Goal: Task Accomplishment & Management: Manage account settings

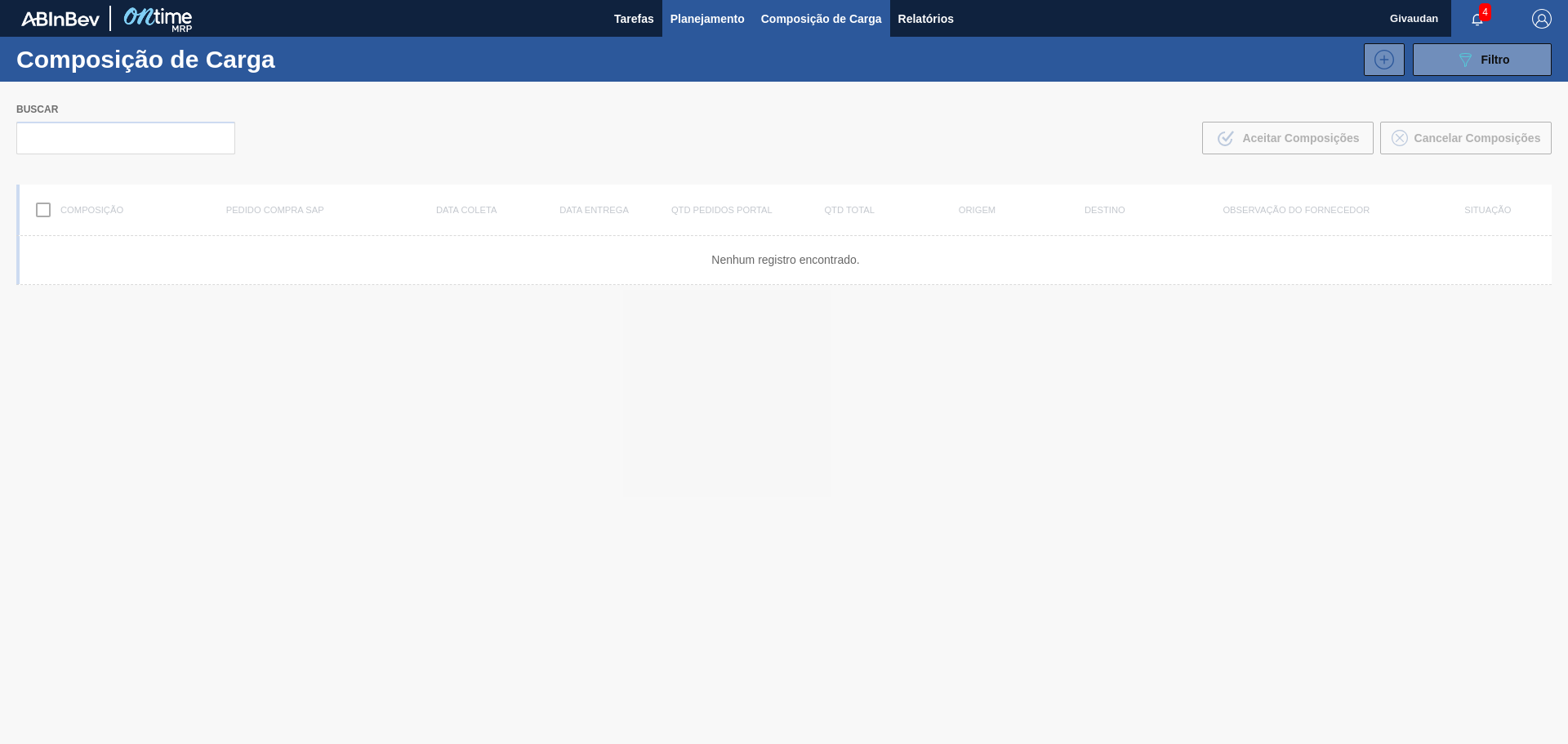
click at [698, 25] on span "Planejamento" at bounding box center [708, 19] width 75 height 19
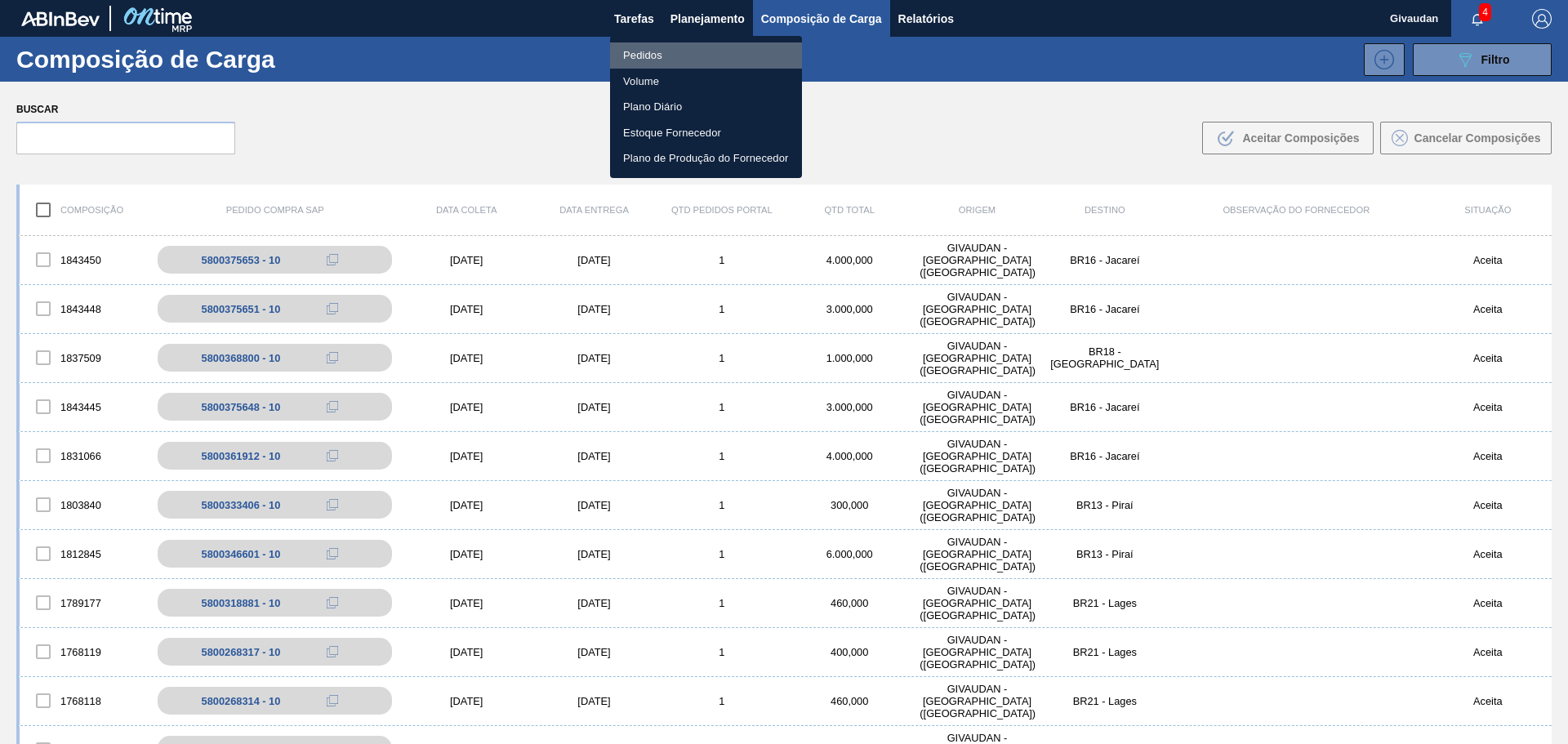
click at [664, 54] on li "Pedidos" at bounding box center [706, 55] width 192 height 26
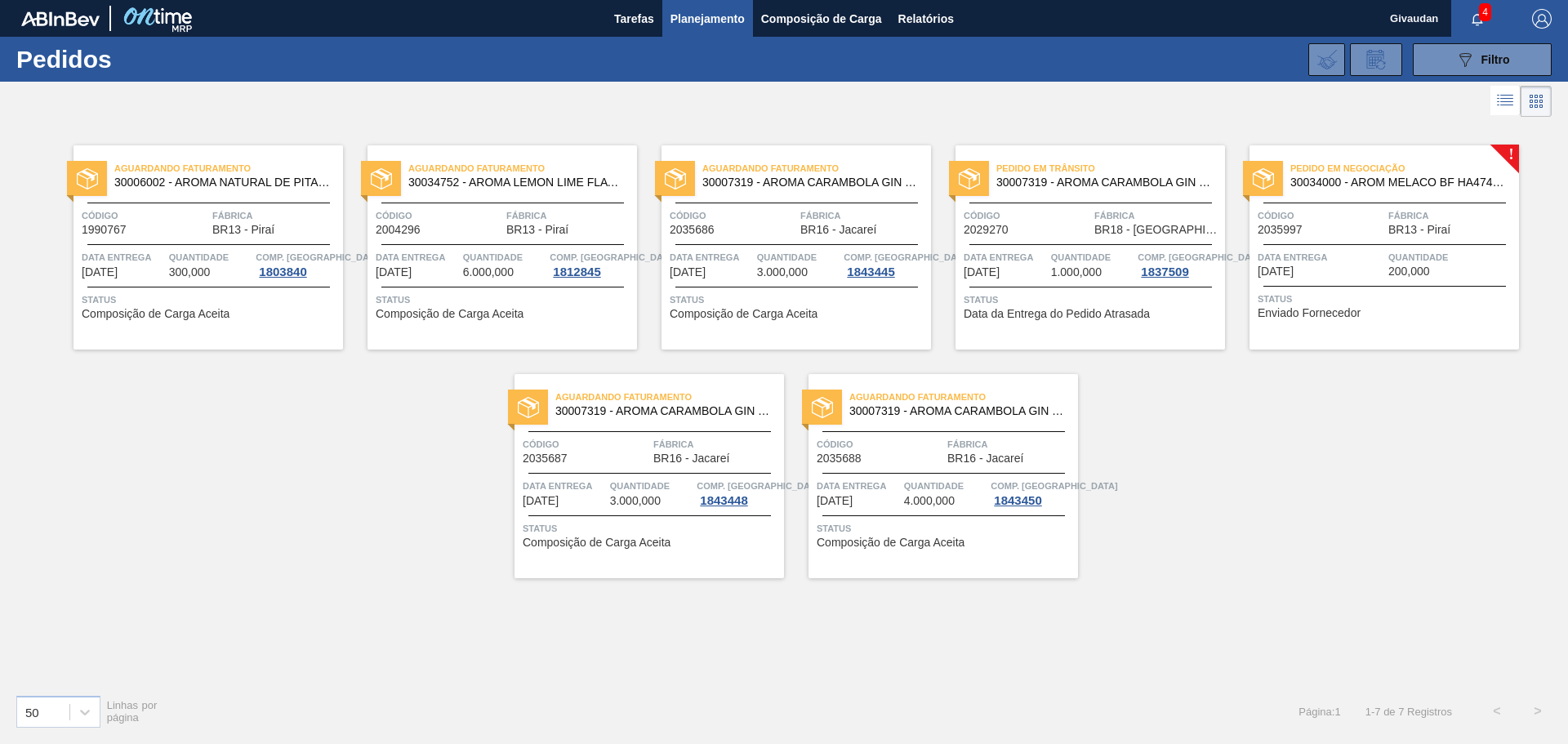
click at [1324, 319] on div "Pedido em Negociação 30034000 - AROM MELACO BF HA4744229 Código 2035997 Fábrica…" at bounding box center [1384, 247] width 270 height 204
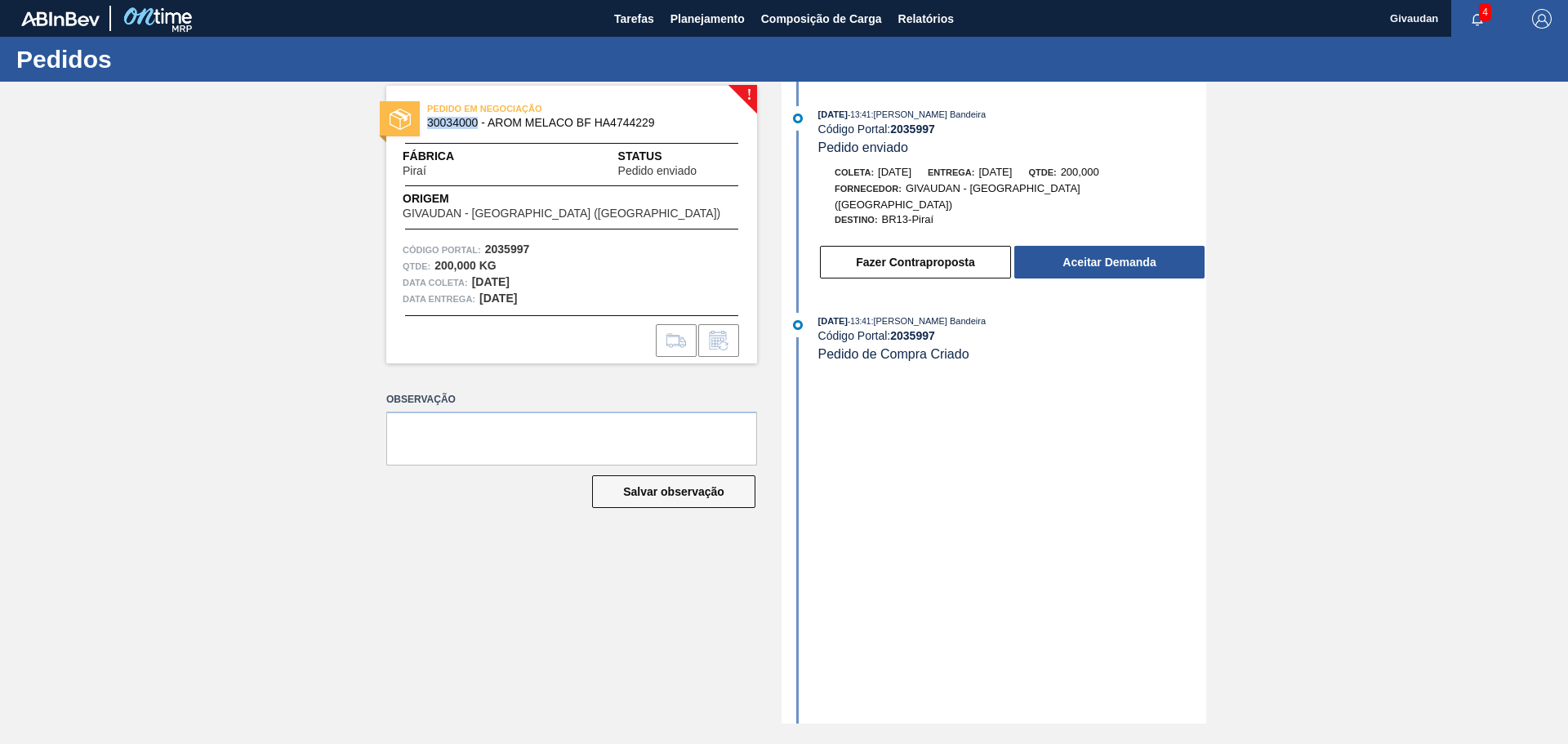
drag, startPoint x: 426, startPoint y: 119, endPoint x: 476, endPoint y: 127, distance: 50.6
click at [476, 127] on div "PEDIDO EM NEGOCIAÇÃO 30034000 - AROM MELACO BF HA4744229" at bounding box center [572, 116] width 371 height 36
copy span "30034000"
click at [930, 248] on button "Fazer Contraproposta" at bounding box center [916, 262] width 192 height 33
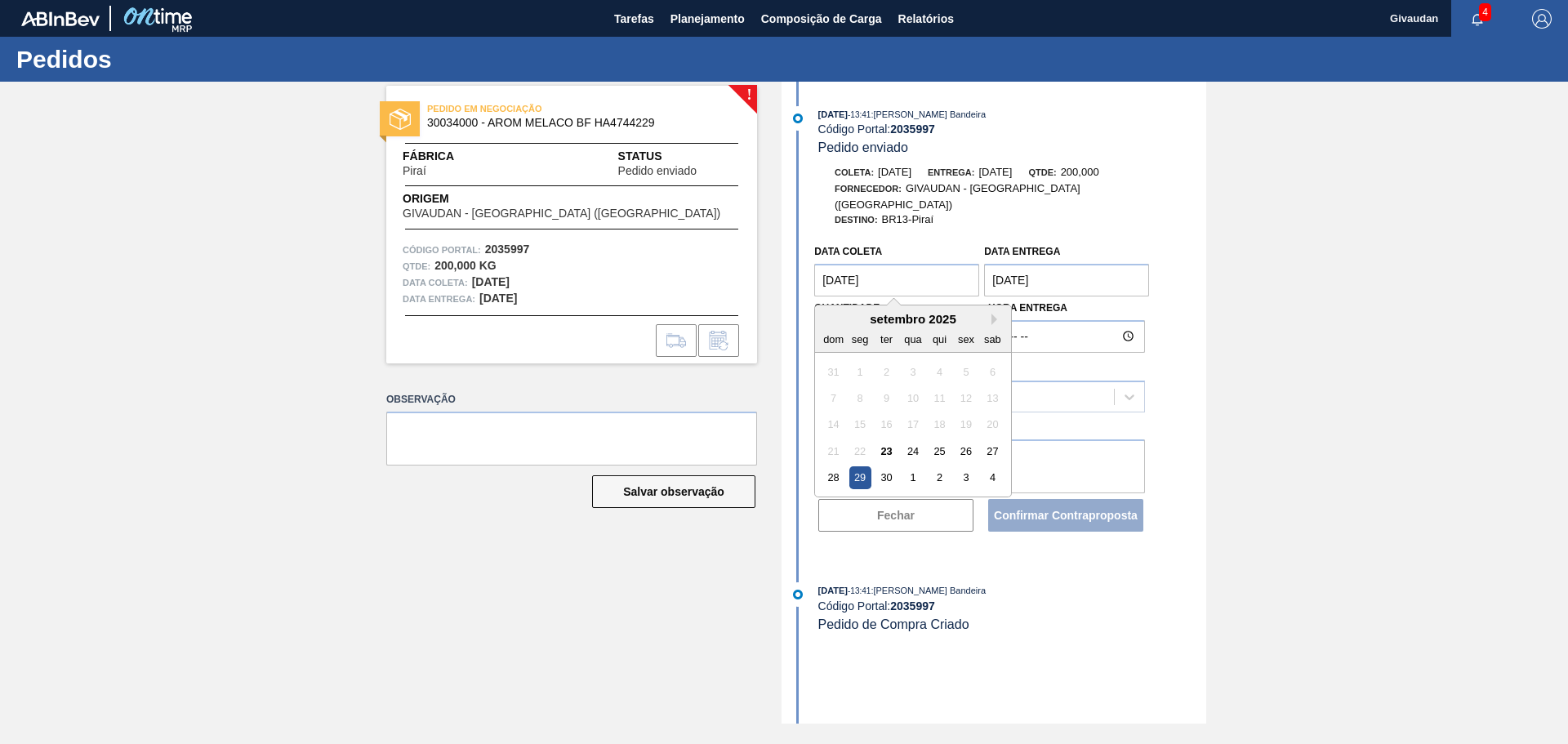
click at [933, 275] on coleta "[DATE]" at bounding box center [897, 280] width 165 height 33
click at [969, 468] on div "3" at bounding box center [967, 477] width 22 height 22
type coleta "[DATE]"
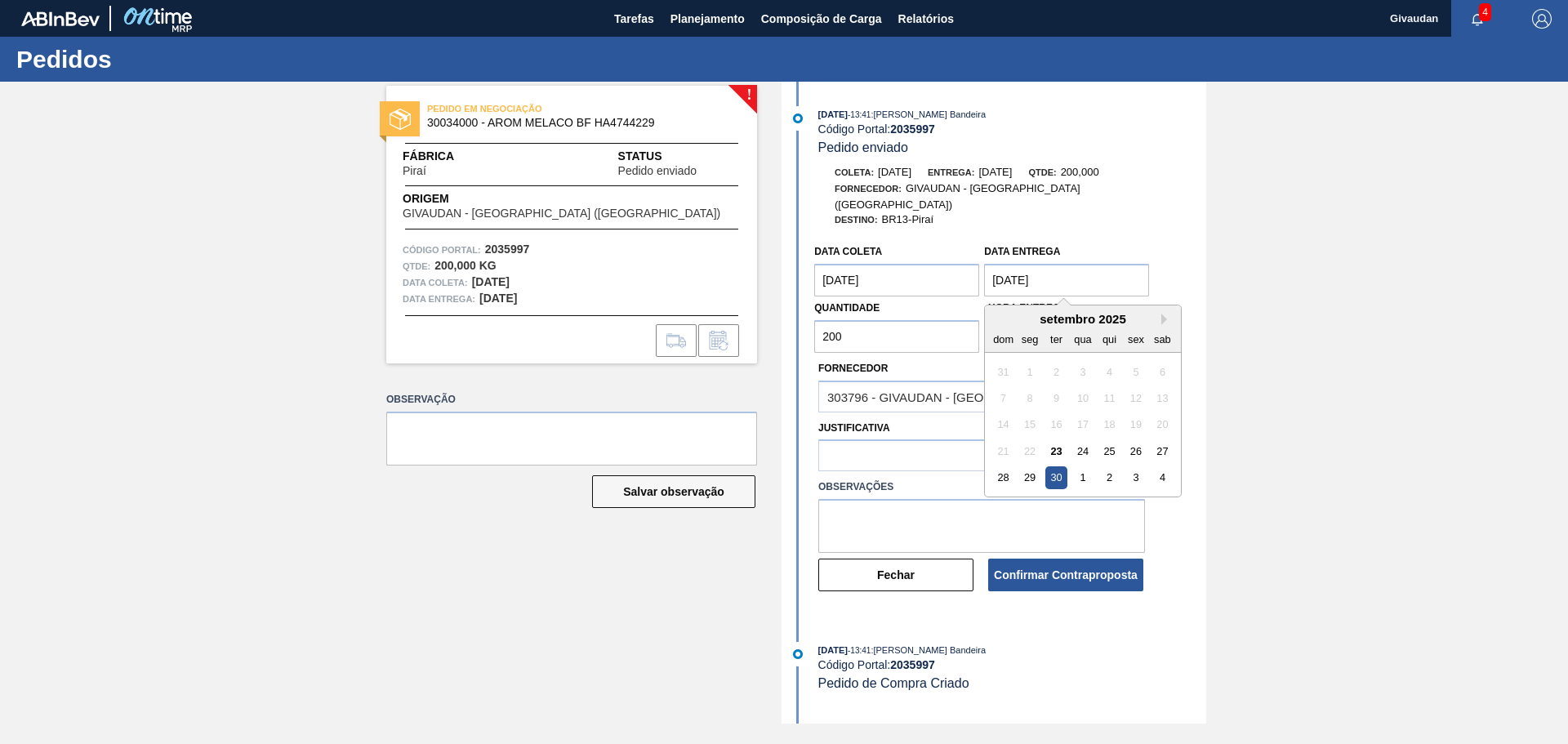
click at [1035, 264] on entrega "[DATE]" at bounding box center [1066, 280] width 165 height 33
click at [1136, 466] on div "3" at bounding box center [1137, 477] width 22 height 22
type entrega "[DATE]"
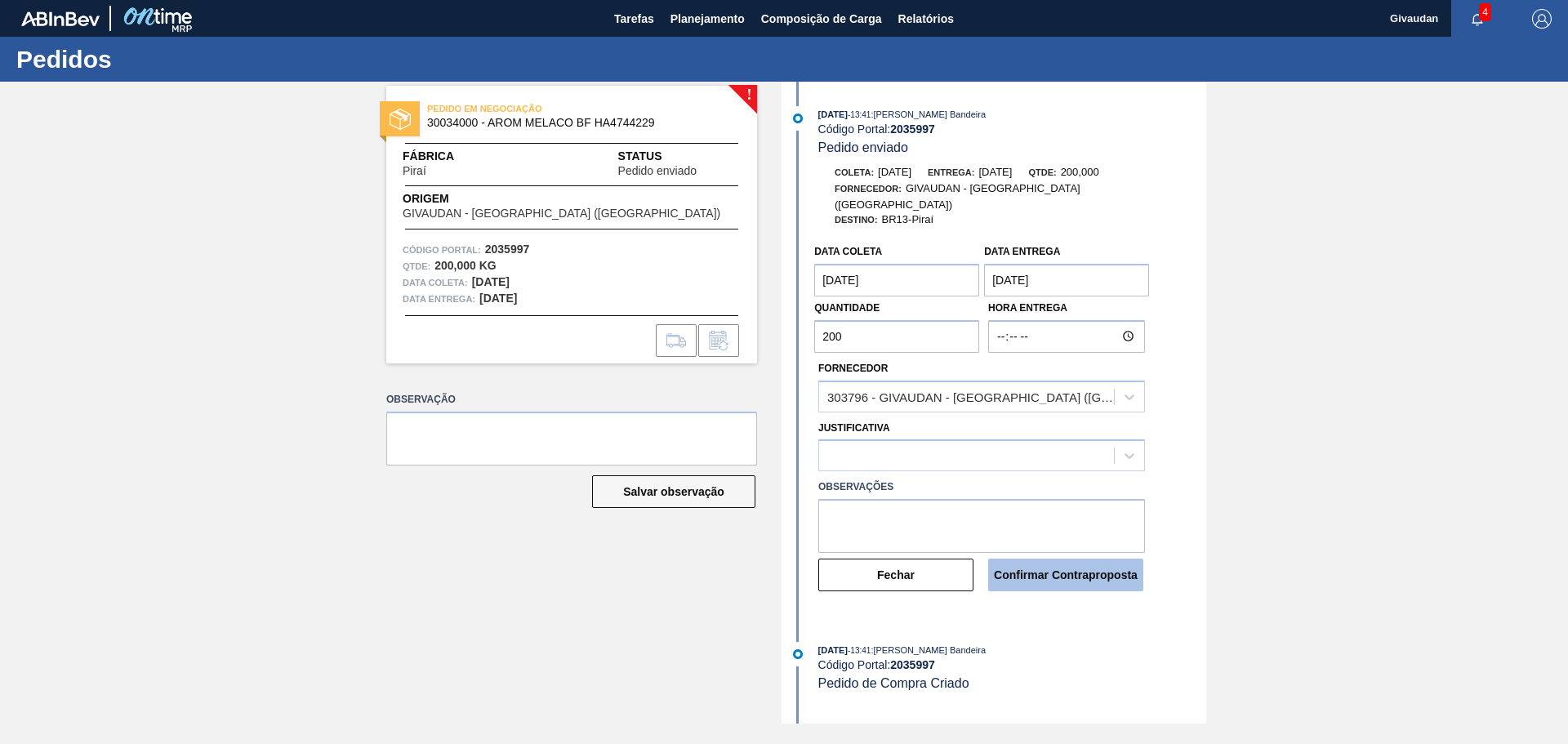
click at [1065, 558] on button "Confirmar Contraproposta" at bounding box center [1065, 575] width 155 height 33
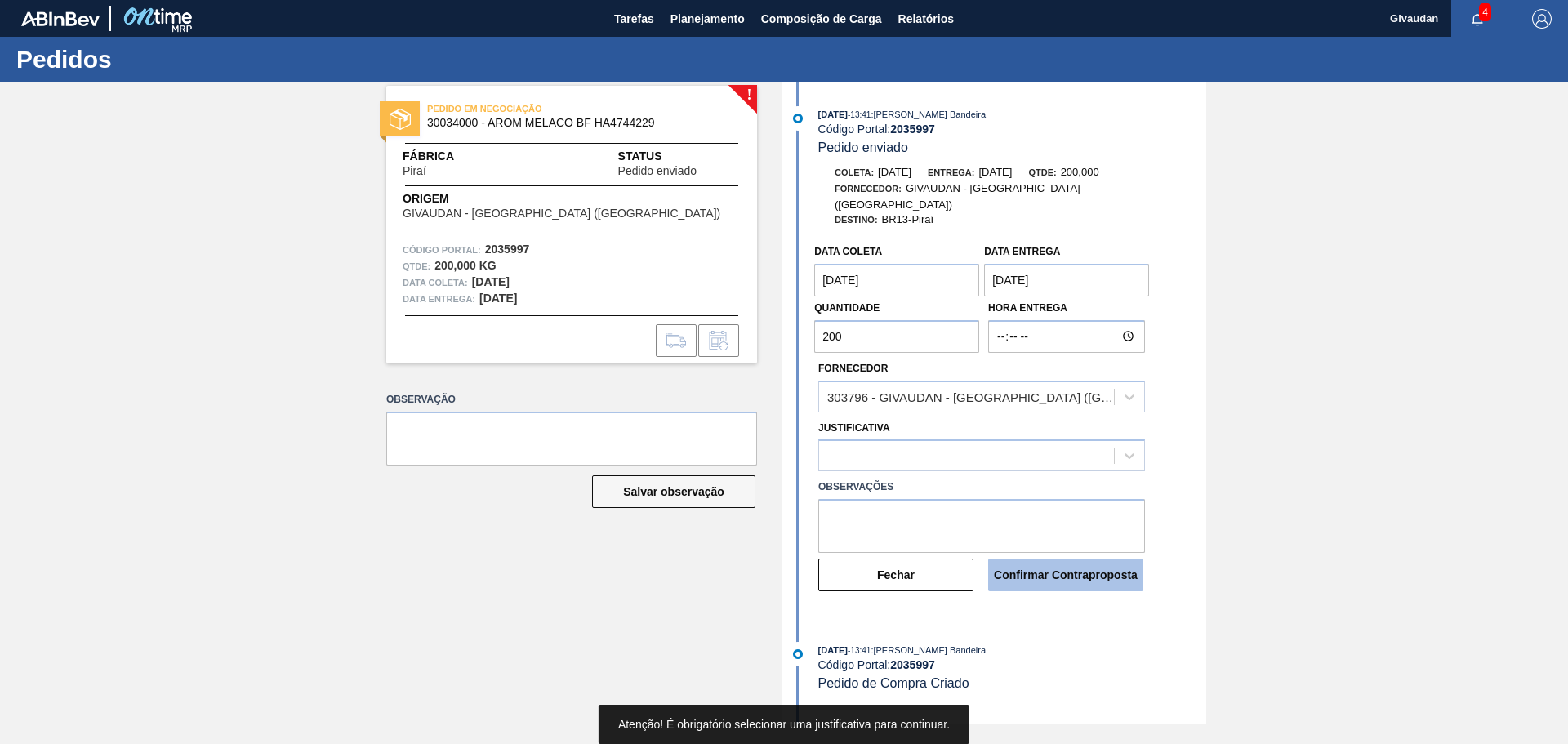
click at [1065, 558] on button "Confirmar Contraproposta" at bounding box center [1065, 575] width 155 height 33
click at [956, 519] on textarea at bounding box center [981, 526] width 326 height 54
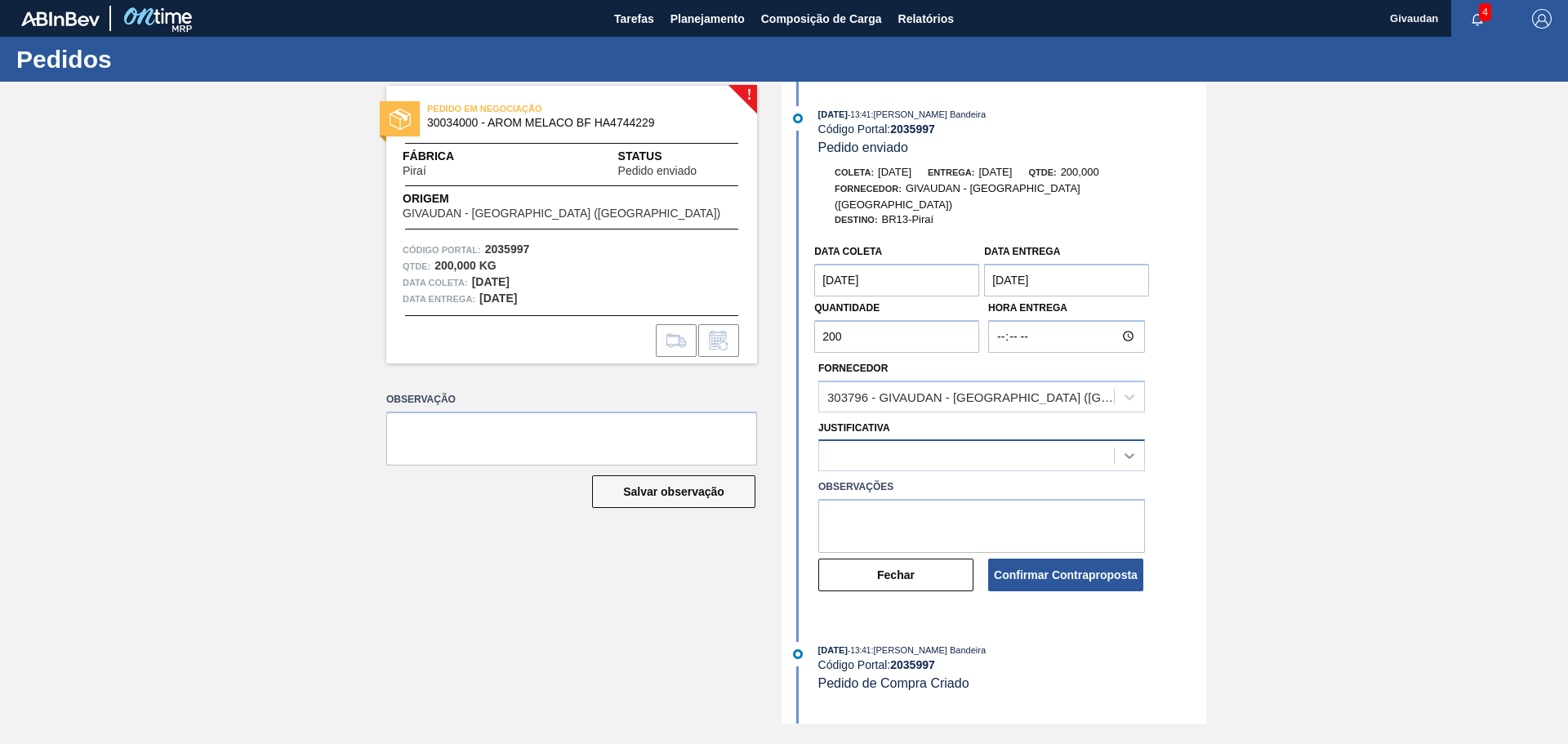
click at [1123, 447] on icon at bounding box center [1129, 455] width 16 height 16
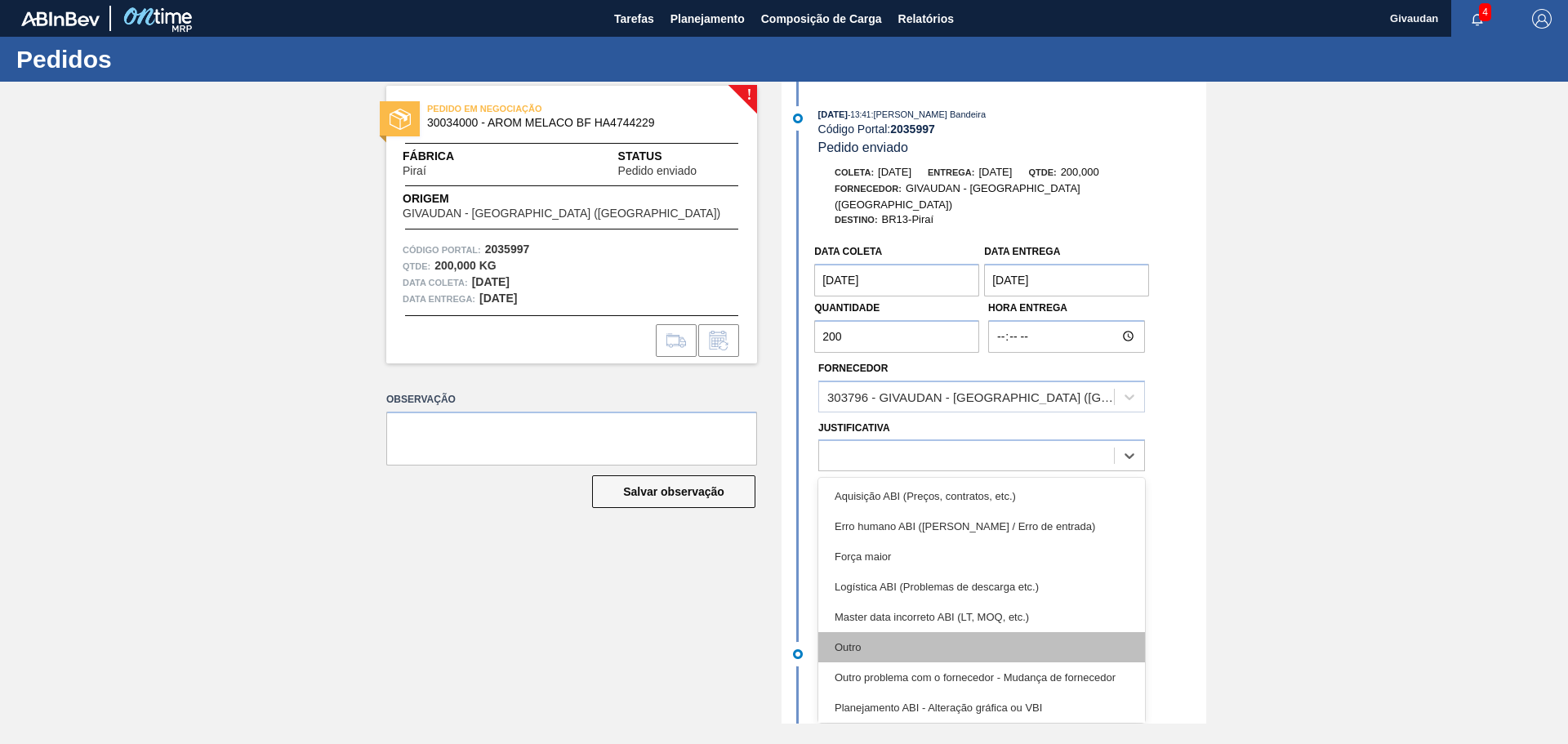
click at [900, 632] on div "Outro" at bounding box center [981, 647] width 326 height 31
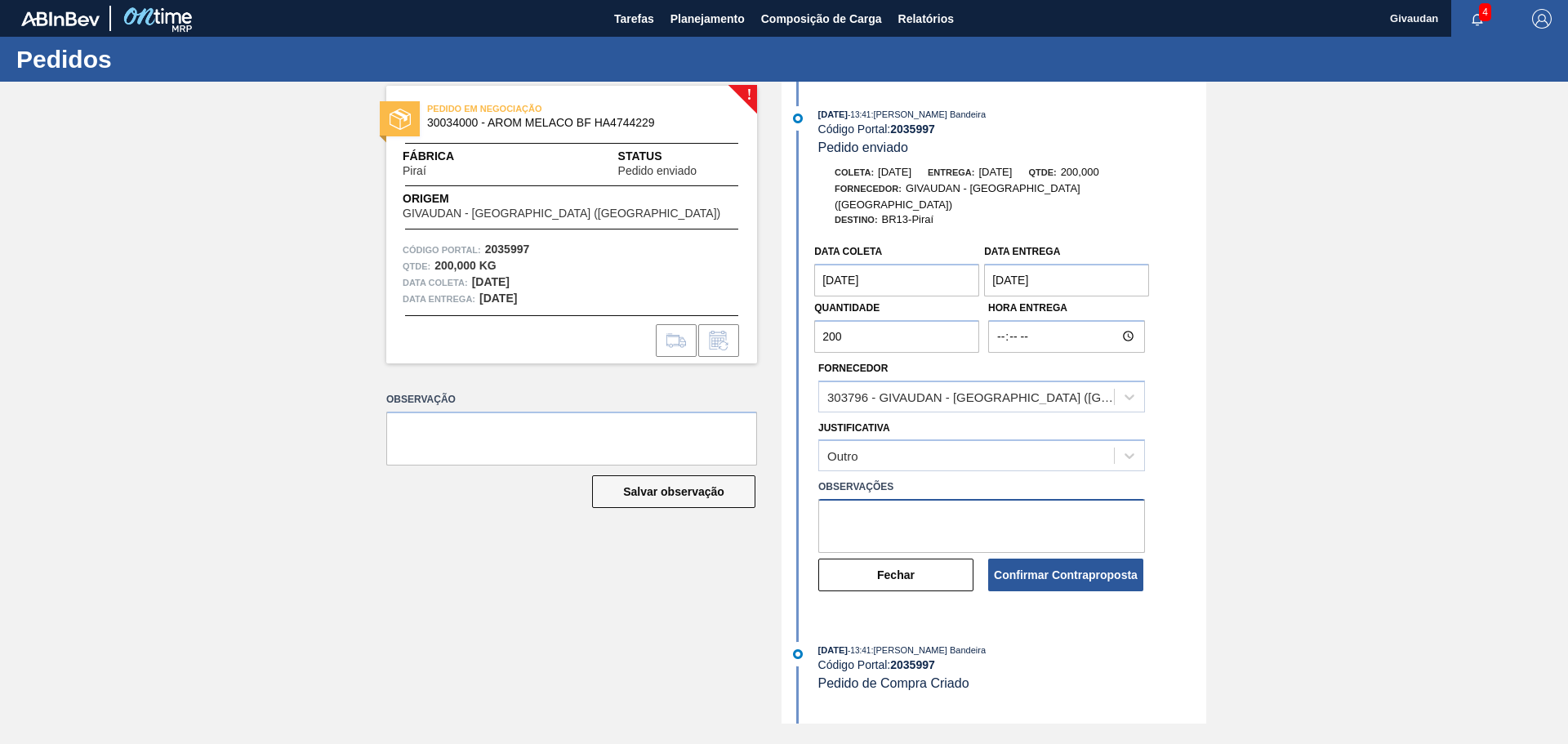
click at [973, 512] on textarea at bounding box center [981, 526] width 326 height 54
type textarea "coleta para 03.10 vamos confirmar"
click at [1042, 558] on button "Confirmar Contraproposta" at bounding box center [1065, 575] width 155 height 33
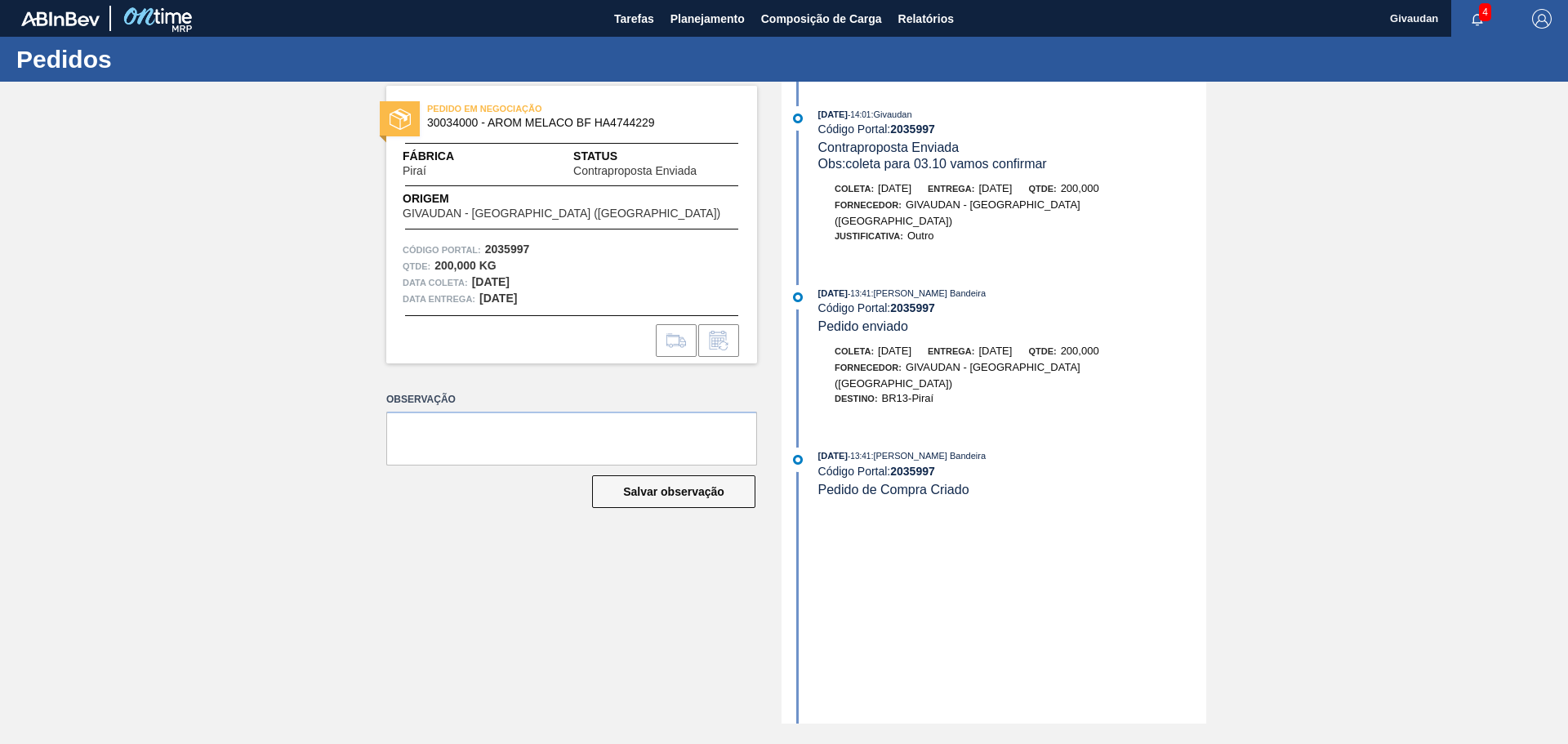
click at [912, 302] on strong "2035997" at bounding box center [912, 308] width 45 height 13
click at [459, 119] on span "30034000 - AROM MELACO BF HA4744229" at bounding box center [575, 123] width 297 height 12
click at [707, 23] on span "Planejamento" at bounding box center [708, 19] width 75 height 19
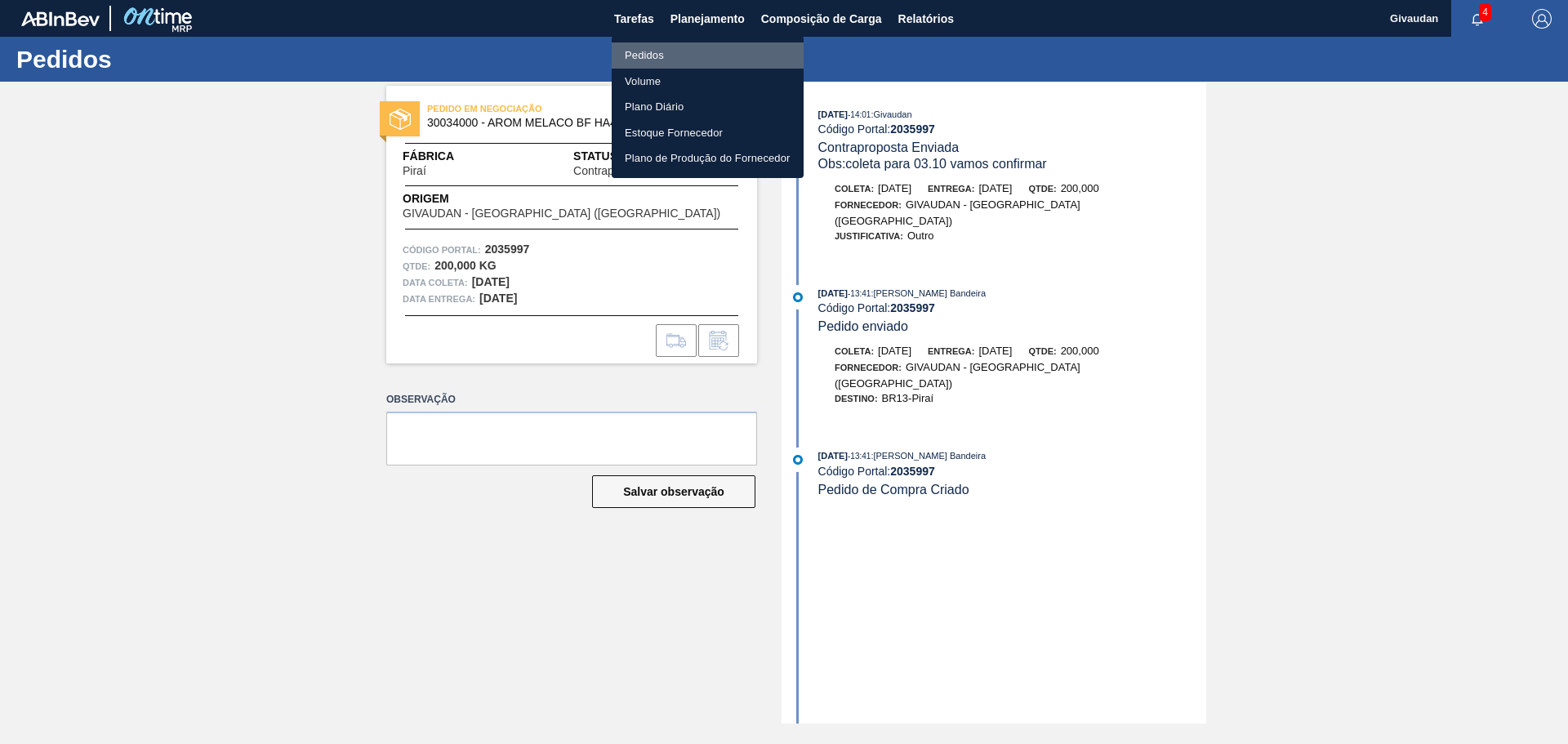
click at [668, 55] on li "Pedidos" at bounding box center [708, 55] width 192 height 26
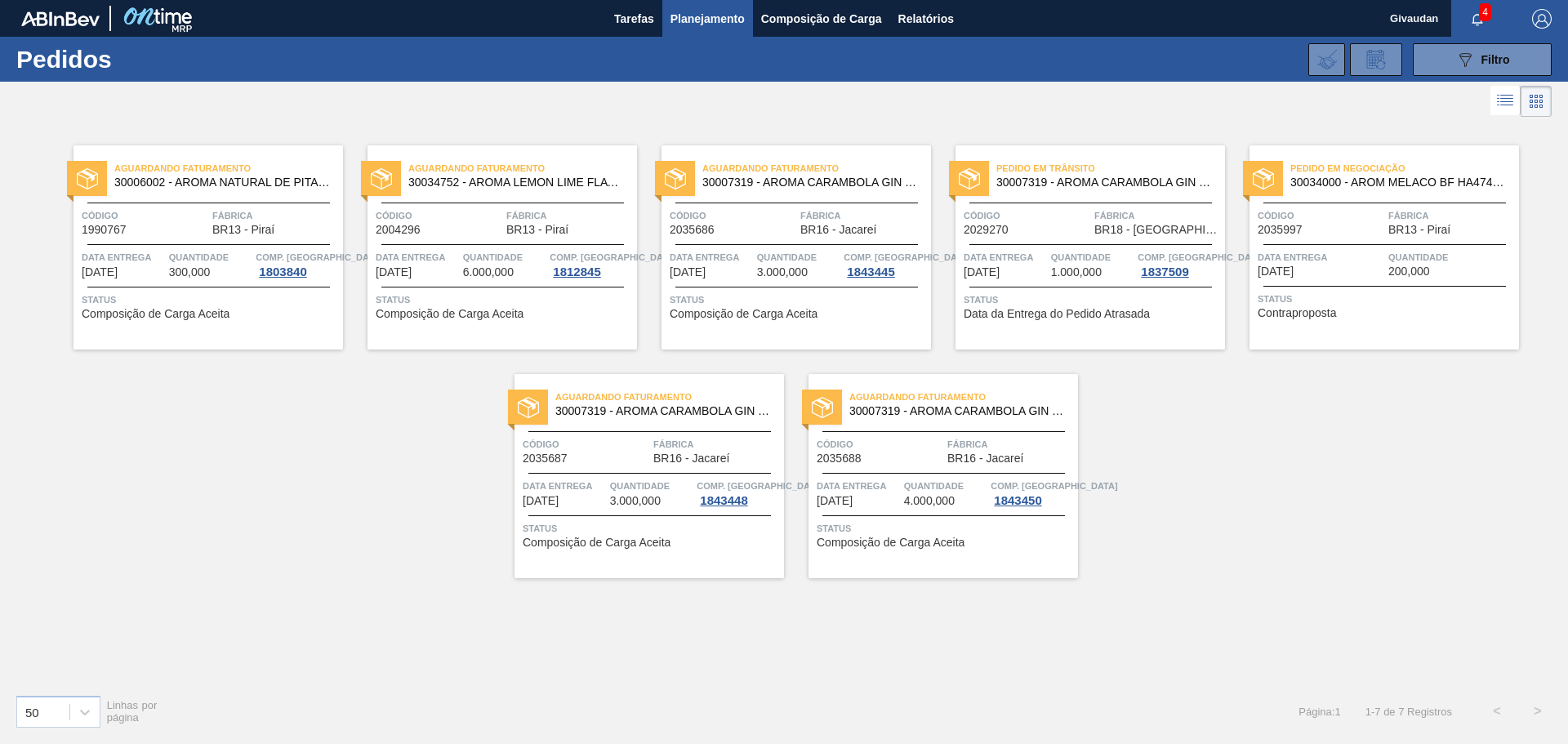
click at [1318, 305] on span "Status" at bounding box center [1387, 298] width 258 height 16
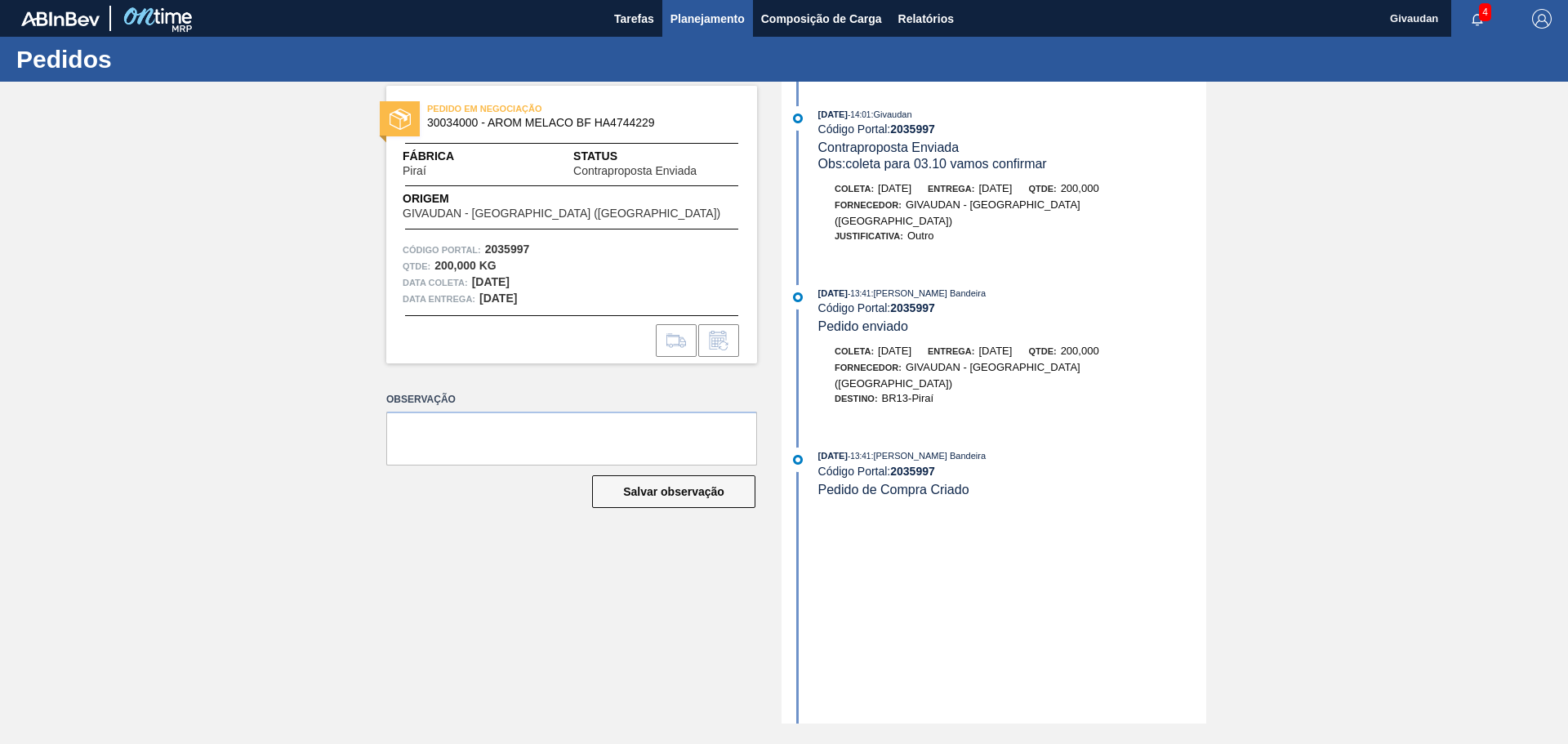
click at [685, 14] on span "Planejamento" at bounding box center [708, 19] width 75 height 19
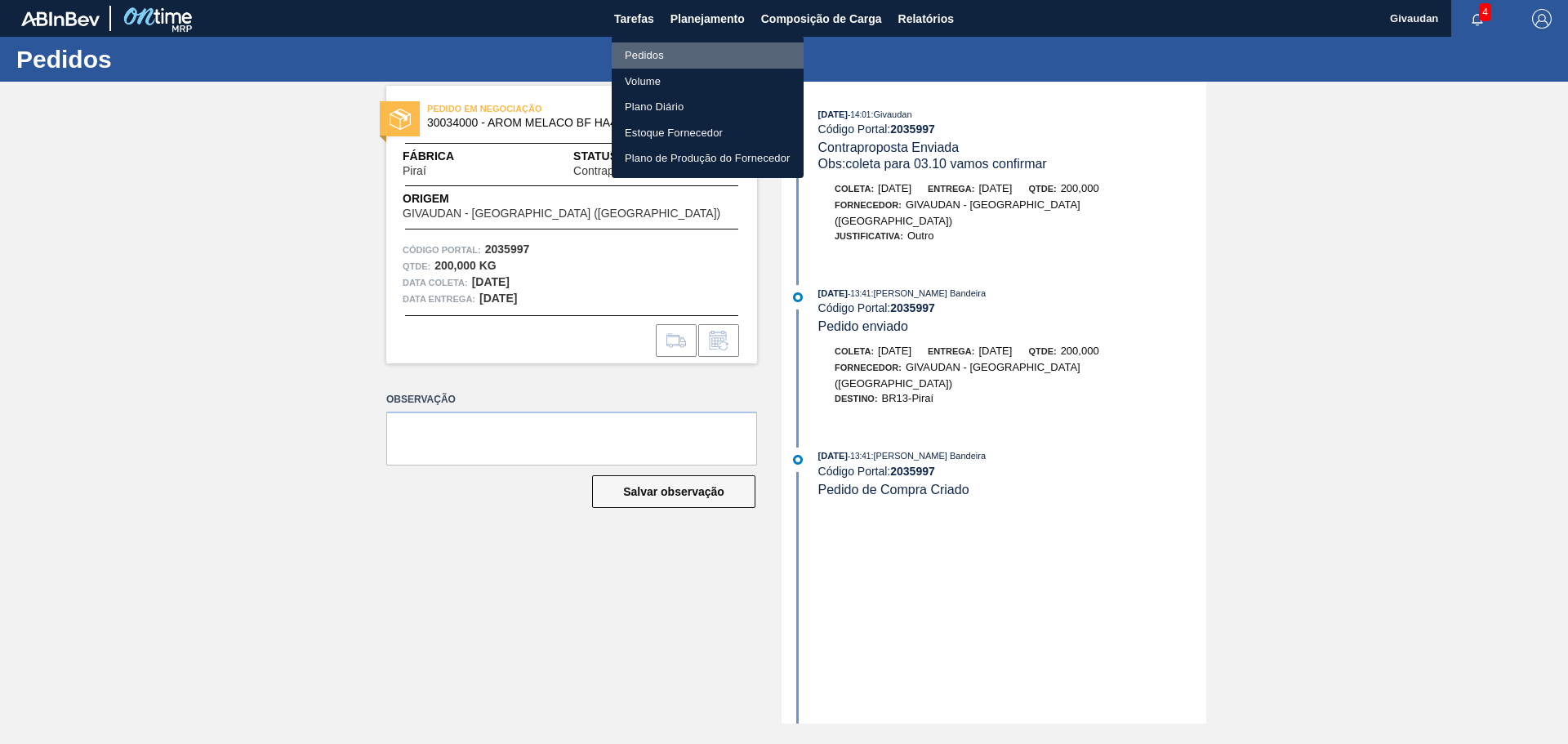
click at [654, 50] on li "Pedidos" at bounding box center [708, 55] width 192 height 26
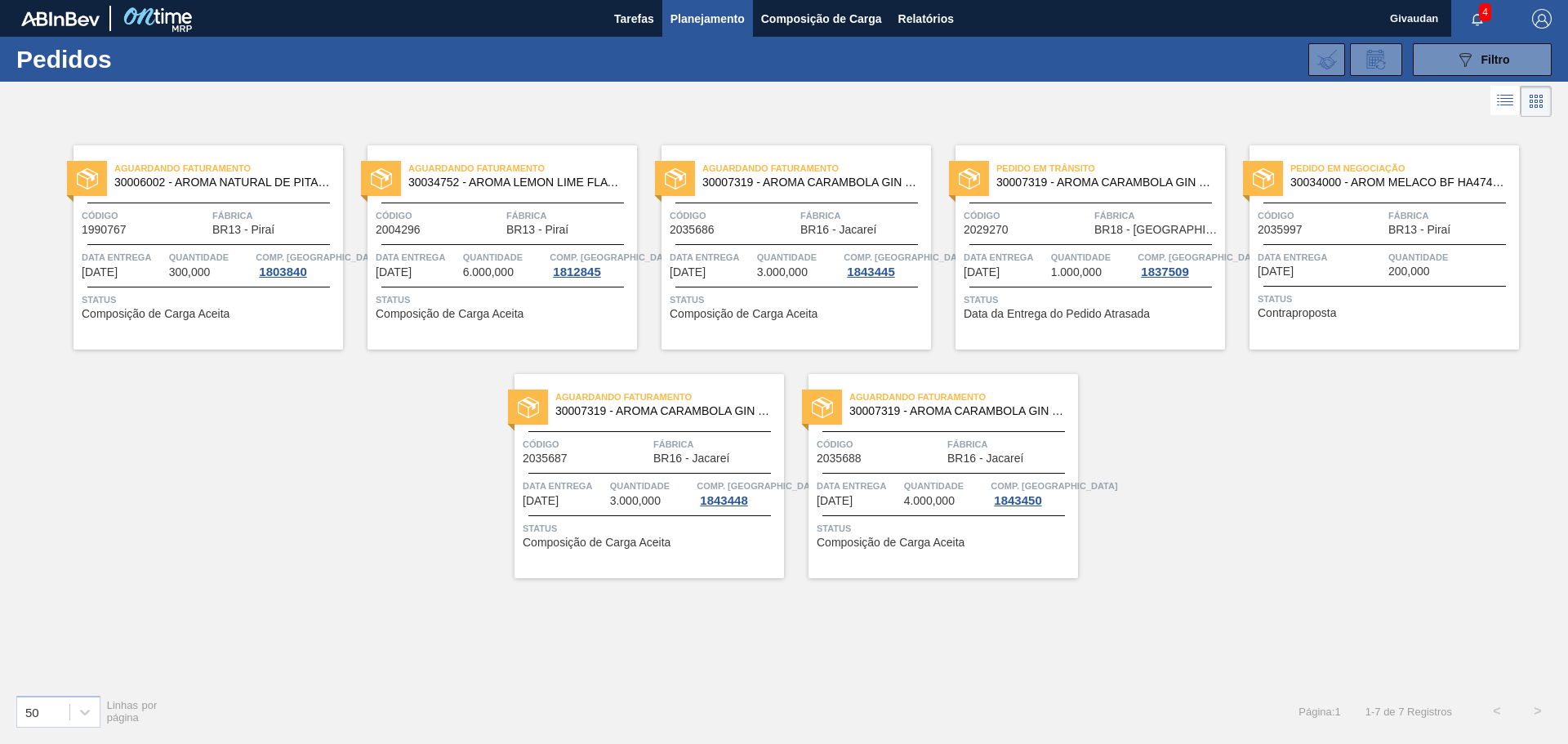
click at [1328, 312] on span "Contraproposta" at bounding box center [1297, 313] width 79 height 12
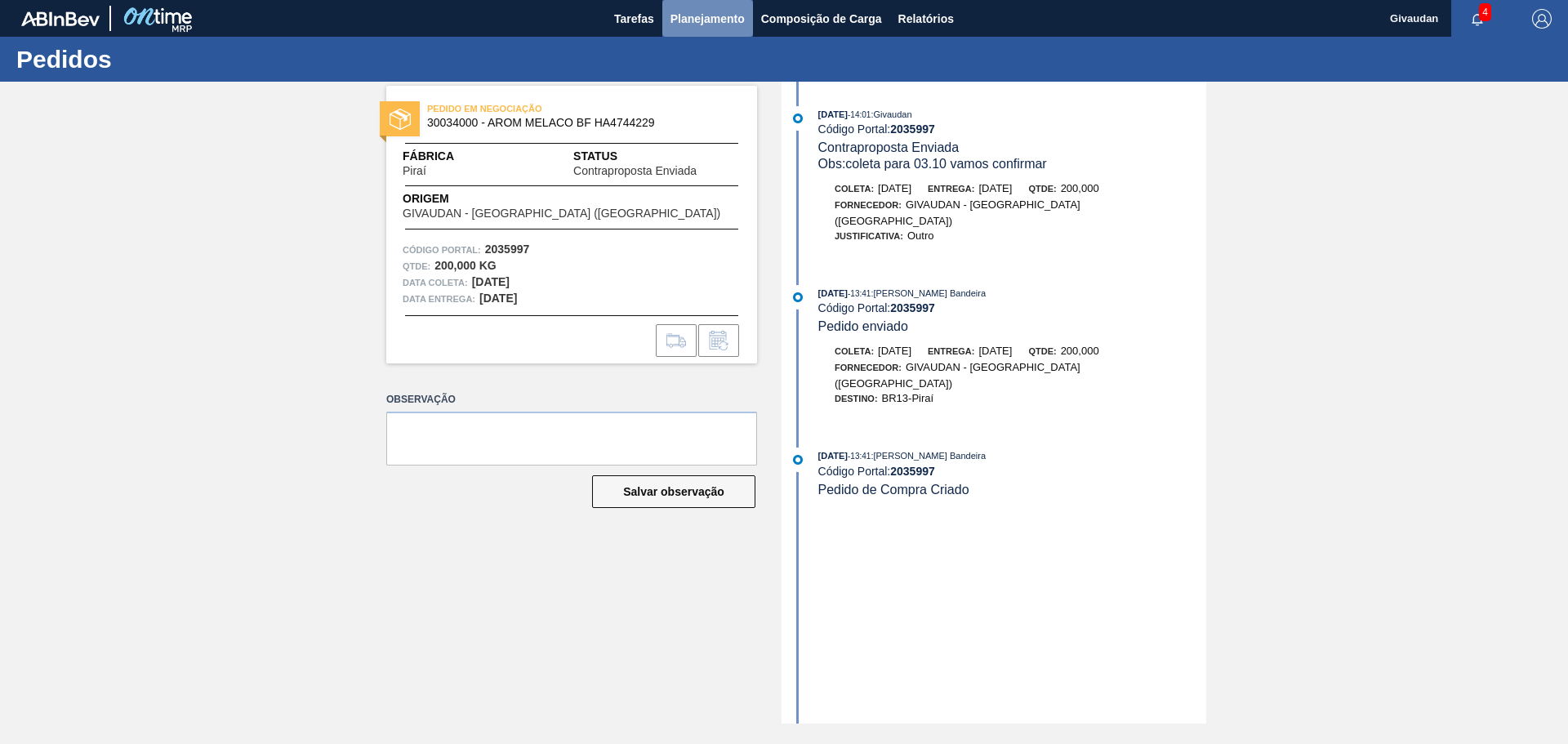
click at [681, 27] on span "Planejamento" at bounding box center [708, 19] width 75 height 19
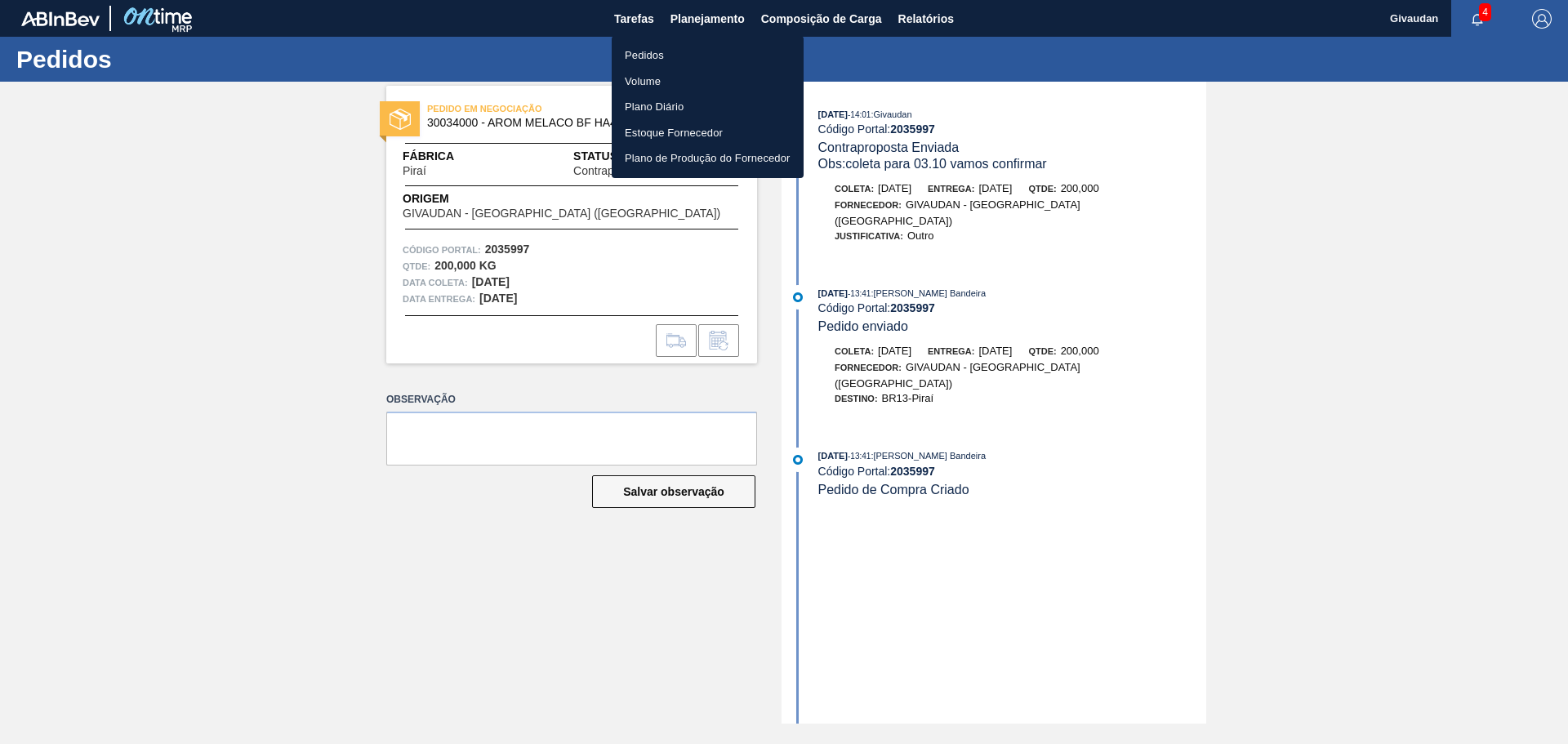
click at [653, 54] on li "Pedidos" at bounding box center [708, 55] width 192 height 26
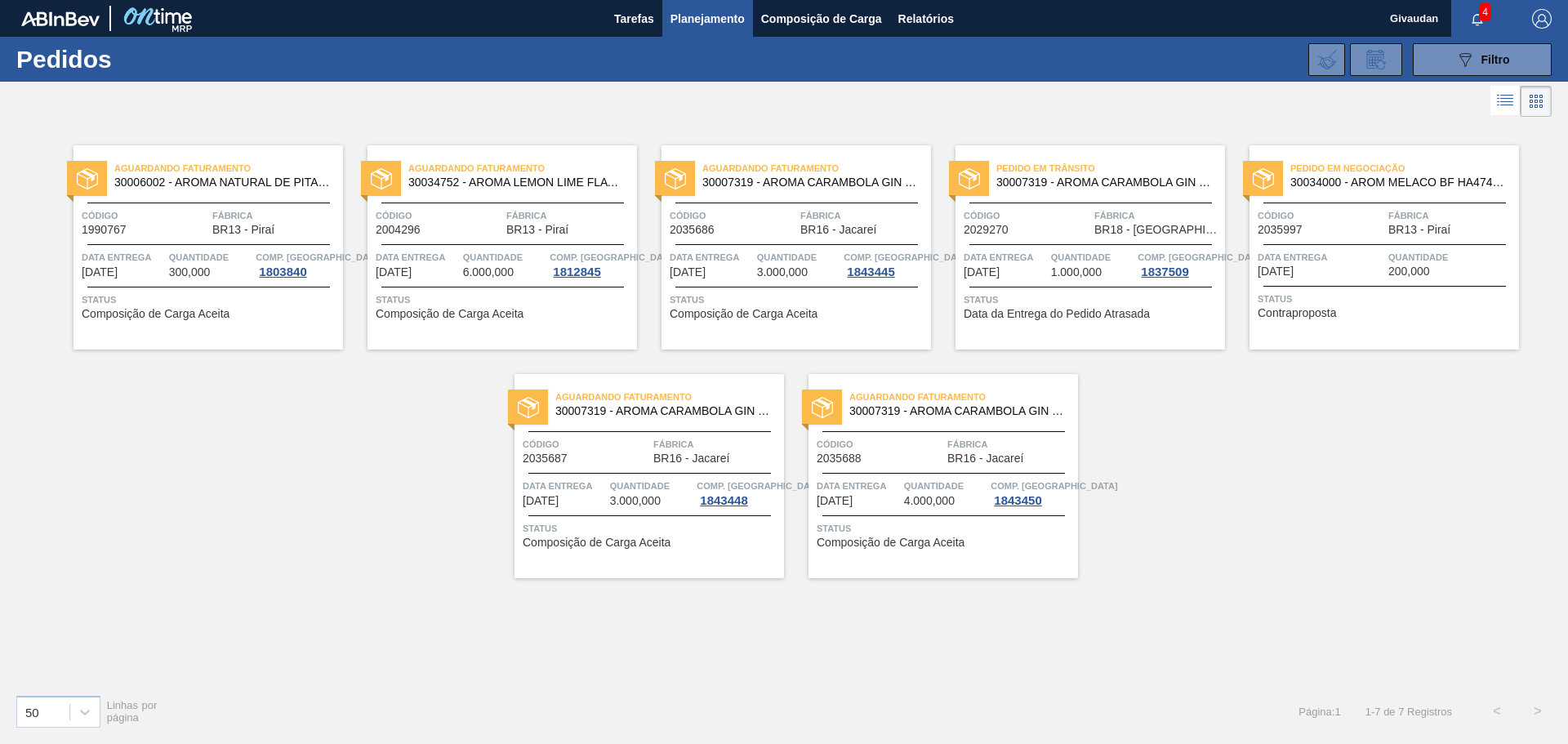
click at [1294, 233] on span "2035997" at bounding box center [1280, 230] width 45 height 12
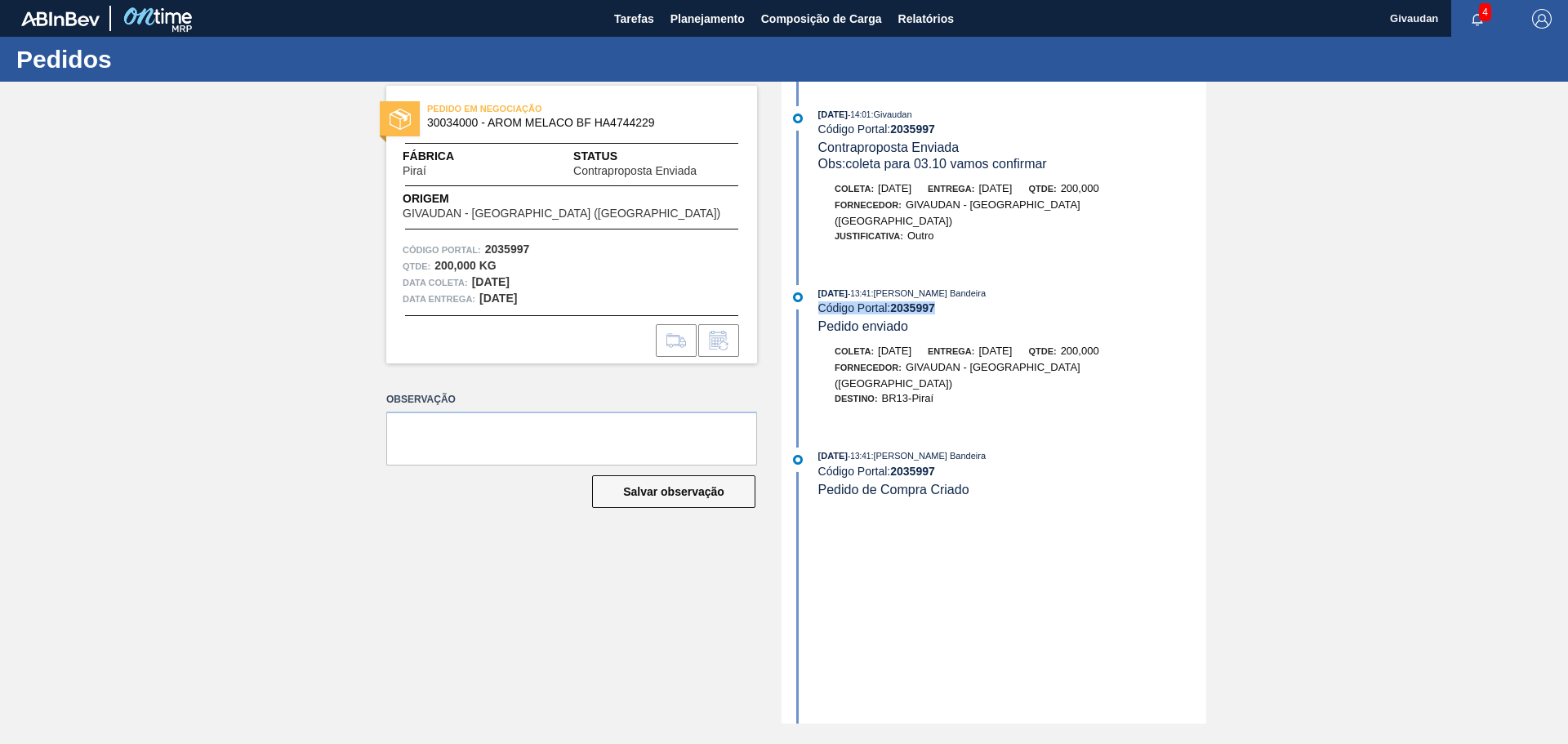
drag, startPoint x: 943, startPoint y: 297, endPoint x: 820, endPoint y: 296, distance: 123.0
click at [820, 302] on div "Código Portal: 2035997" at bounding box center [1013, 308] width 388 height 13
copy div "Código Portal: 2035997"
click at [720, 16] on span "Planejamento" at bounding box center [708, 19] width 75 height 19
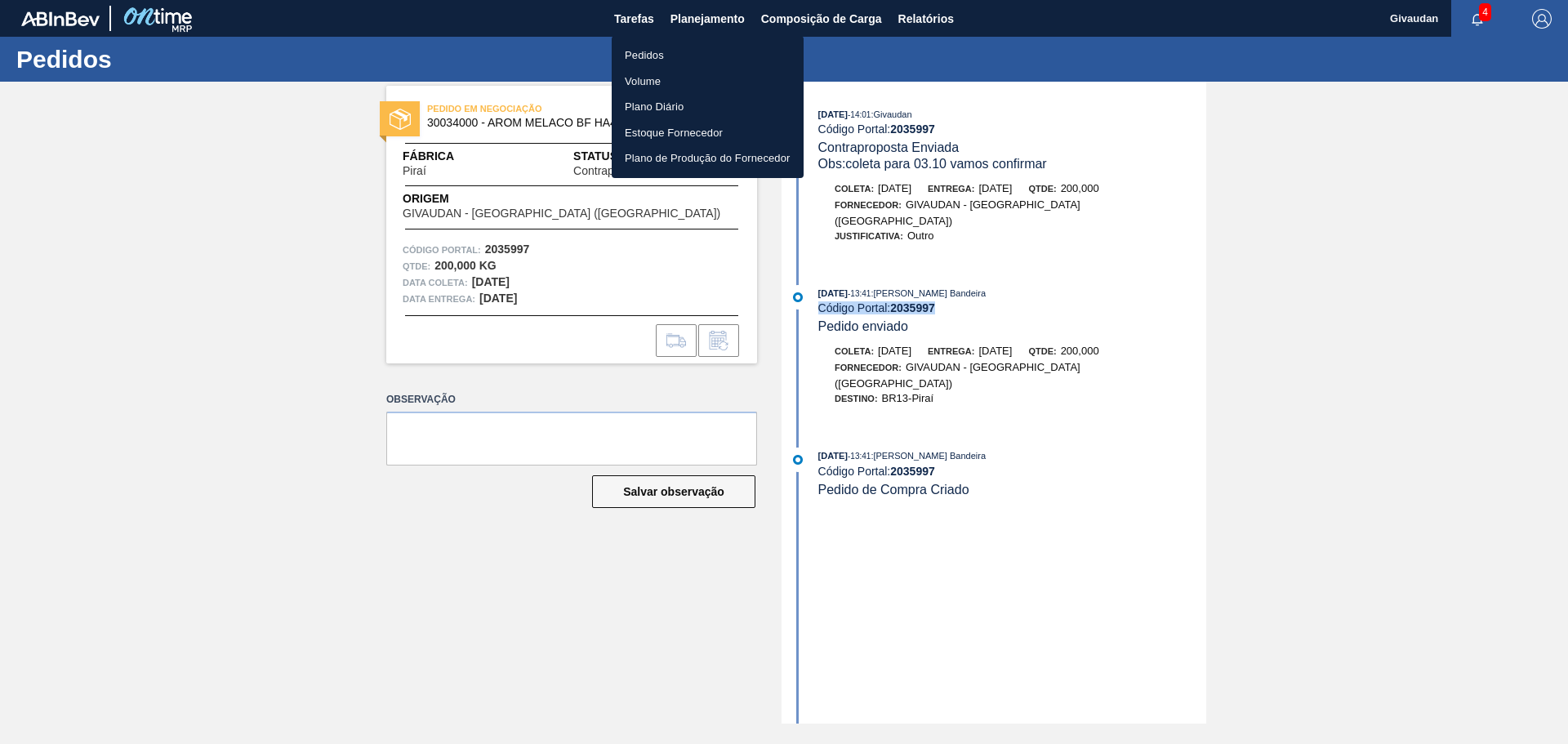
click at [640, 55] on li "Pedidos" at bounding box center [708, 55] width 192 height 26
